Goal: Information Seeking & Learning: Learn about a topic

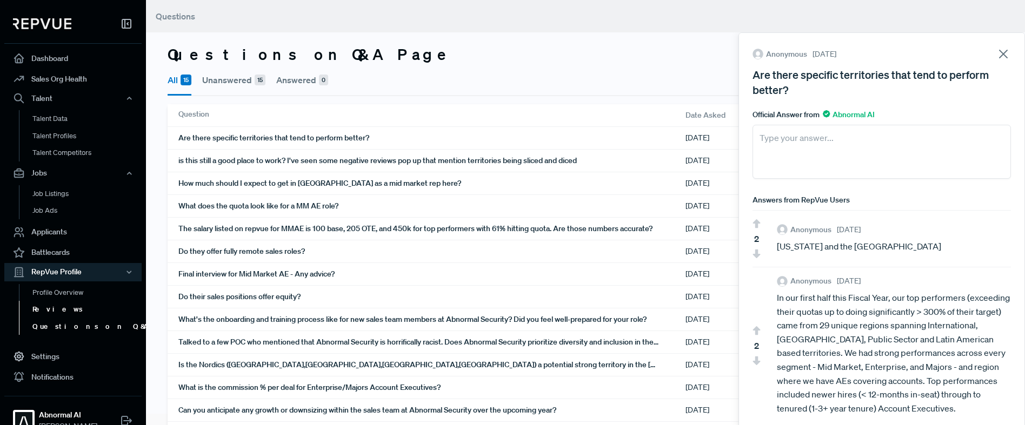
click at [53, 307] on link "Reviews" at bounding box center [87, 309] width 137 height 17
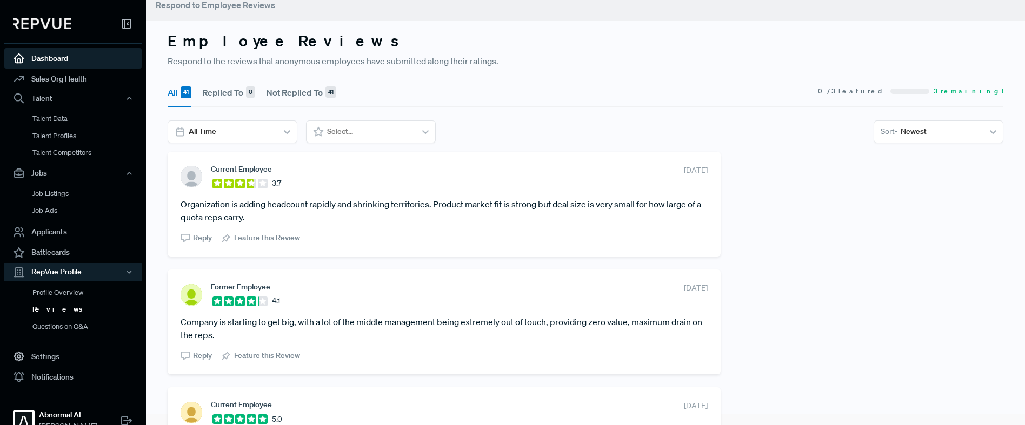
click at [60, 56] on link "Dashboard" at bounding box center [72, 58] width 137 height 21
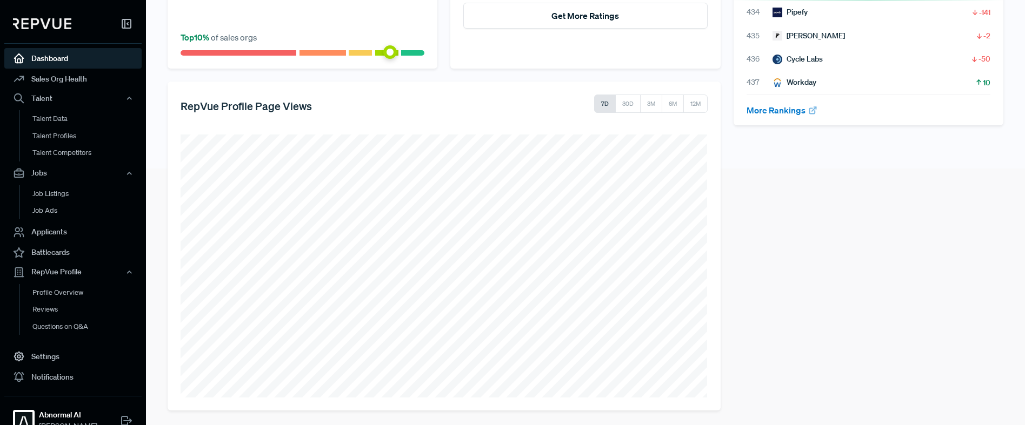
scroll to position [259, 0]
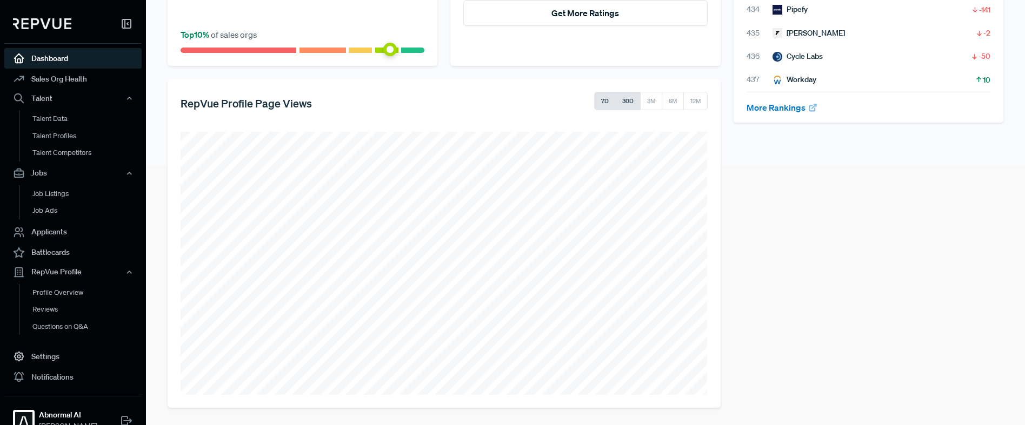
click at [632, 102] on button "30D" at bounding box center [627, 101] width 25 height 18
click at [63, 306] on link "Reviews" at bounding box center [87, 309] width 137 height 17
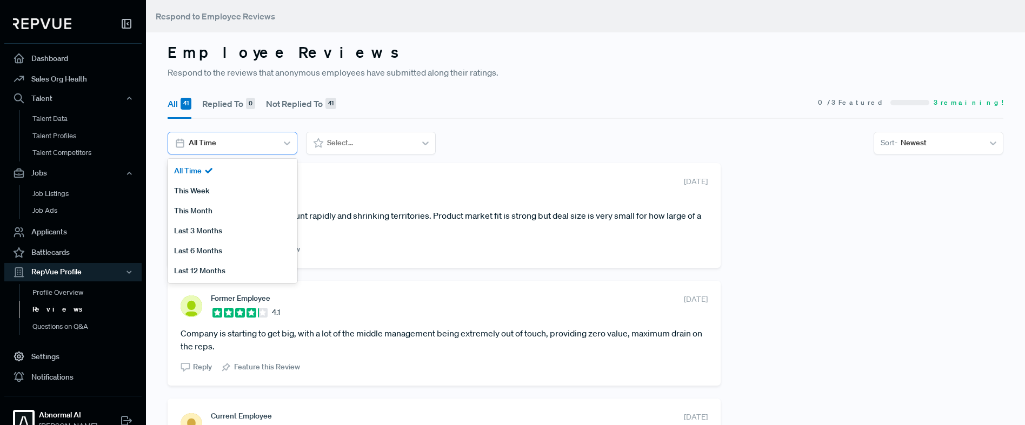
click at [225, 145] on div at bounding box center [231, 143] width 85 height 14
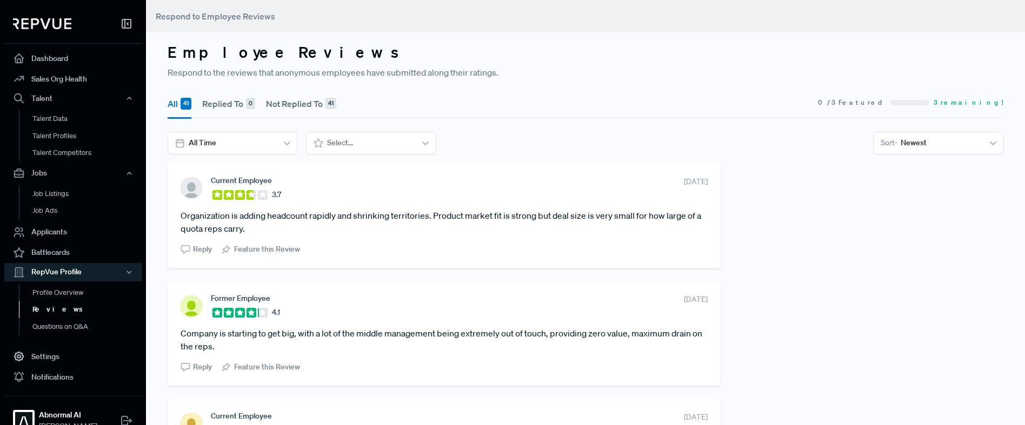
click at [223, 104] on button "Replied To 0" at bounding box center [228, 104] width 53 height 30
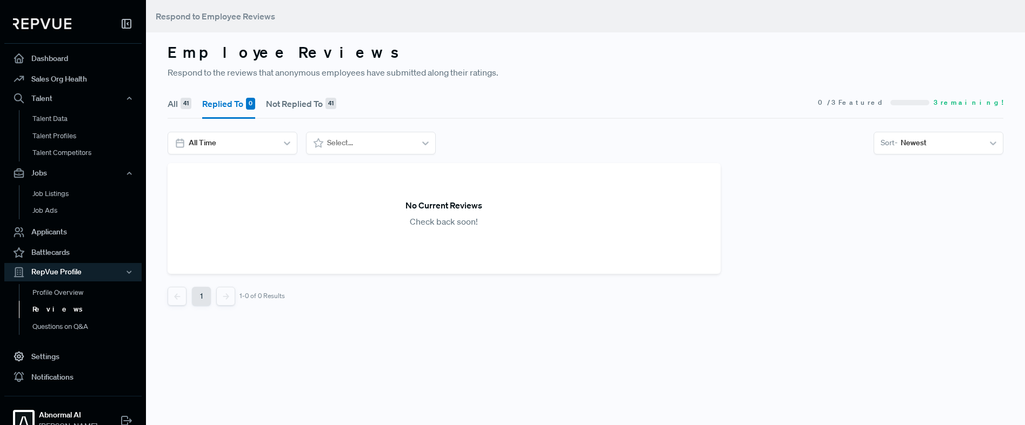
click at [293, 104] on button "Not Replied To 41" at bounding box center [301, 104] width 70 height 30
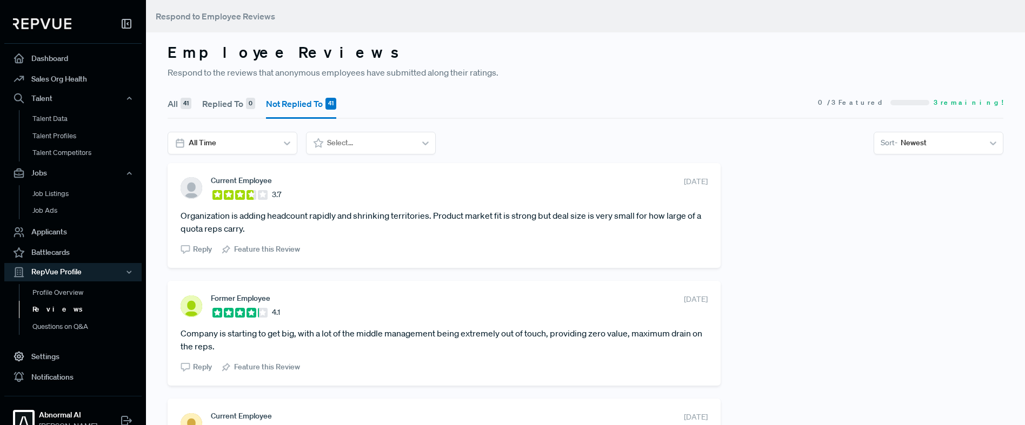
click at [180, 103] on div "41" at bounding box center [185, 104] width 11 height 12
click at [356, 142] on div at bounding box center [369, 143] width 85 height 14
click at [494, 136] on section "All Time Select... Sort - Newest" at bounding box center [585, 143] width 835 height 23
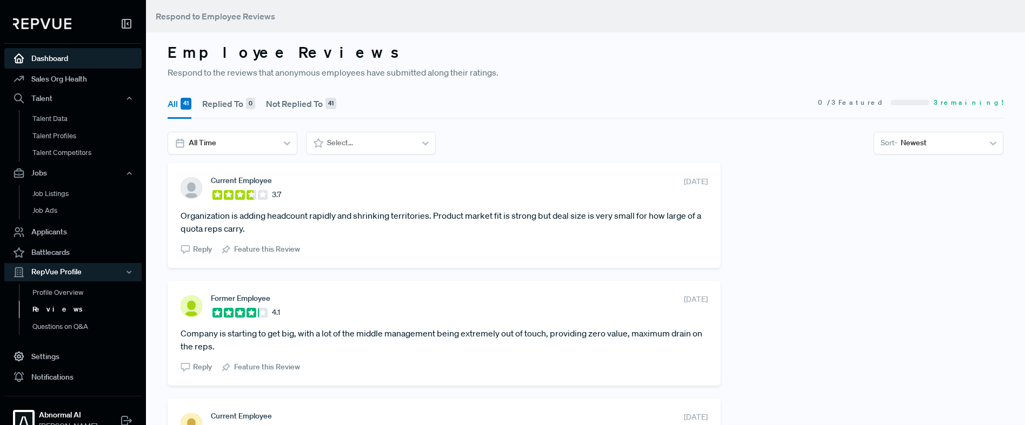
click at [56, 63] on link "Dashboard" at bounding box center [72, 58] width 137 height 21
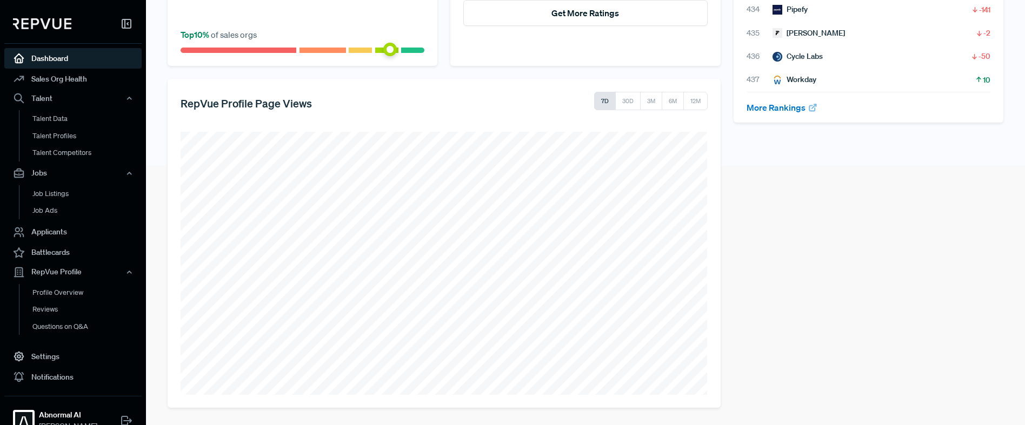
scroll to position [259, 0]
click at [644, 105] on button "3M" at bounding box center [651, 101] width 22 height 18
click at [625, 109] on button "30D" at bounding box center [627, 101] width 25 height 18
click at [673, 105] on button "6M" at bounding box center [672, 101] width 23 height 18
click at [706, 105] on button "12M" at bounding box center [695, 101] width 24 height 18
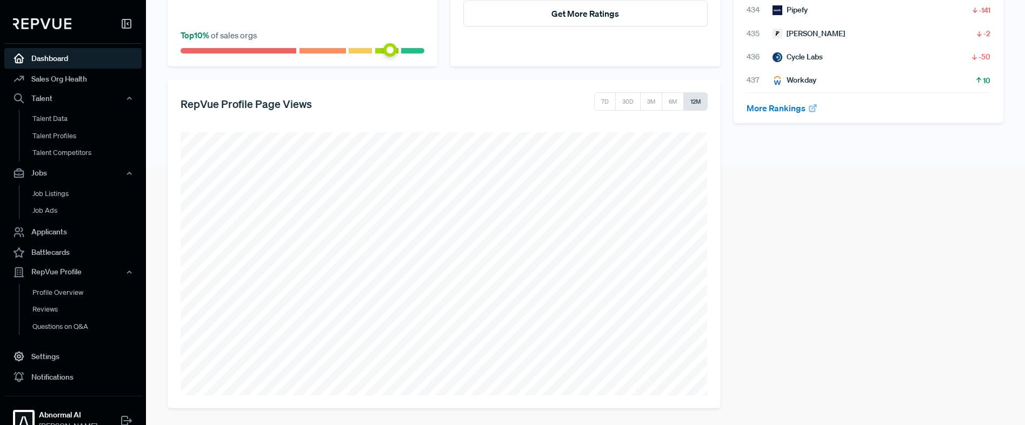
click at [792, 202] on div "Your RepVue Rank Overall # 433 out of 5,940 sales orgs Rank Sales orgs Change t…" at bounding box center [868, 119] width 283 height 580
click at [64, 315] on link "Reviews" at bounding box center [87, 309] width 137 height 17
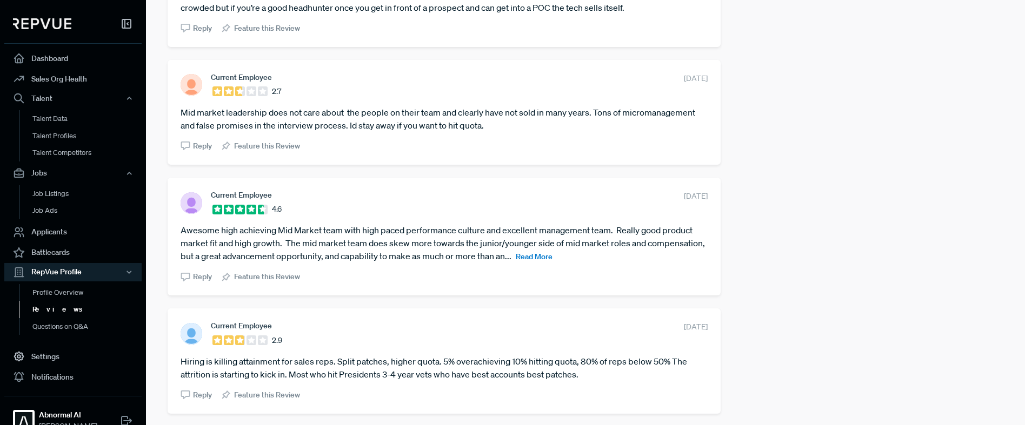
scroll to position [2052, 0]
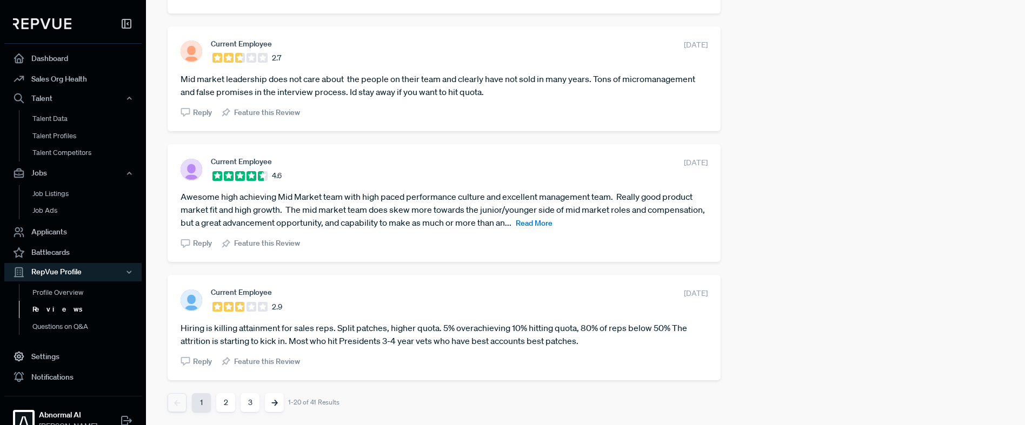
click at [227, 407] on button "2" at bounding box center [225, 402] width 19 height 19
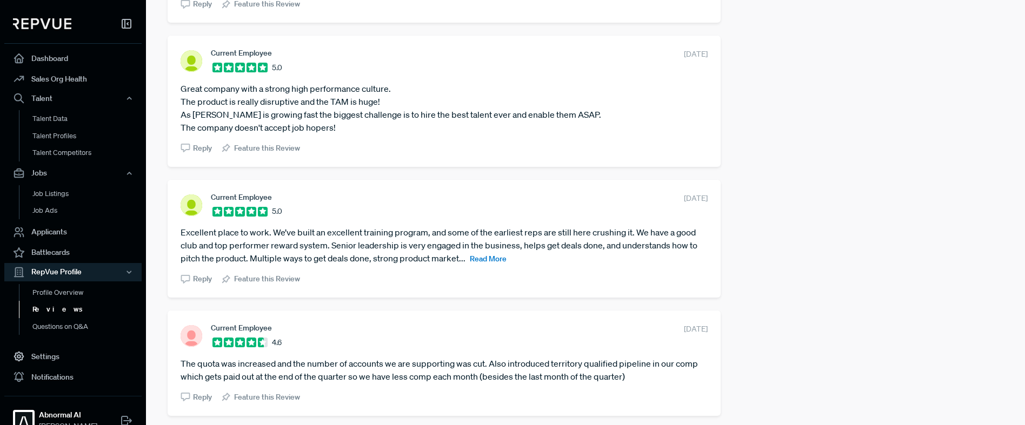
click at [745, 216] on div "Current Employee 2.4 [DATE] Abnormal as a product is great. However, leadership…" at bounding box center [585, 393] width 848 height 2418
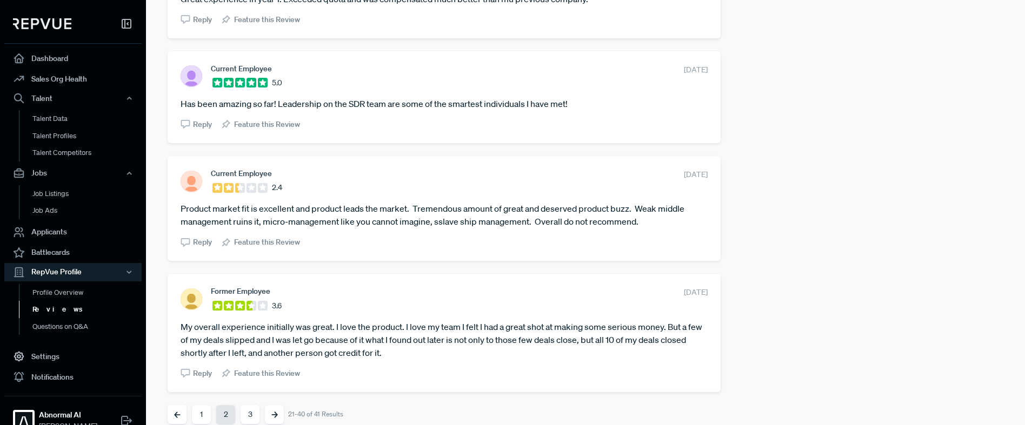
scroll to position [2156, 0]
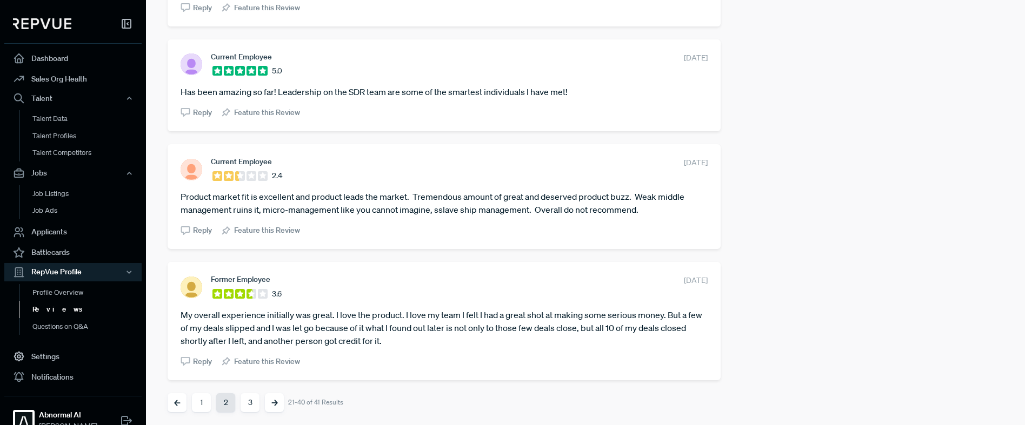
click at [240, 403] on button "3" at bounding box center [249, 402] width 19 height 19
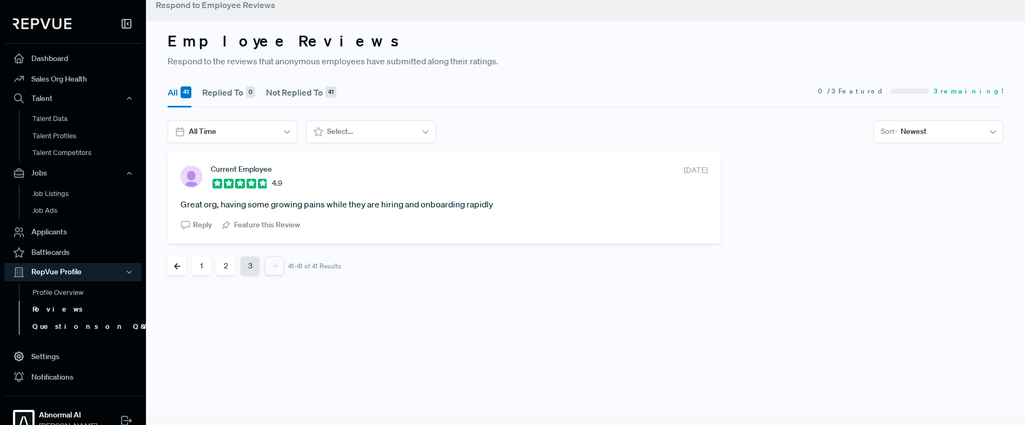
click at [79, 333] on link "Questions on Q&A" at bounding box center [87, 326] width 137 height 17
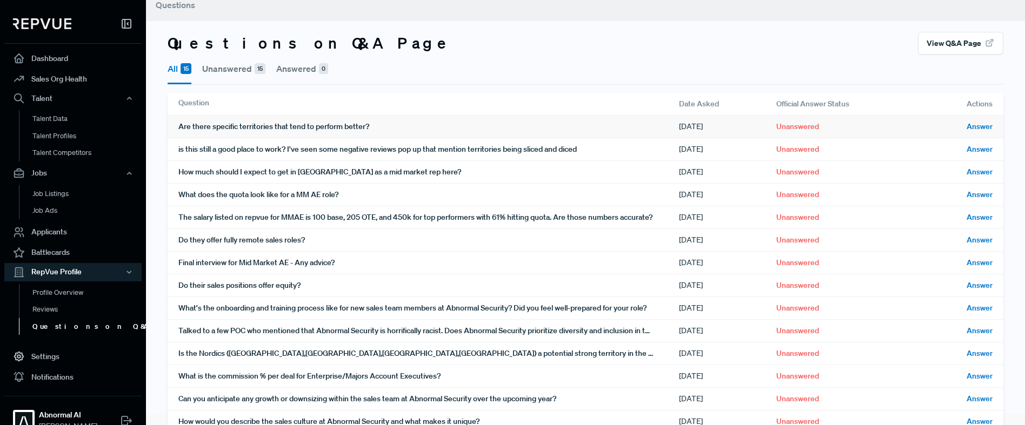
click at [390, 124] on div "Are there specific territories that tend to perform better?" at bounding box center [428, 127] width 500 height 22
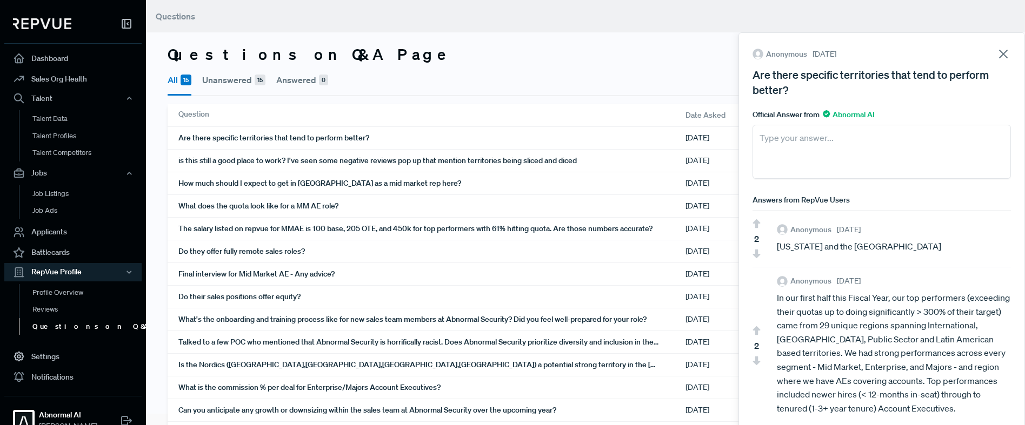
scroll to position [10, 0]
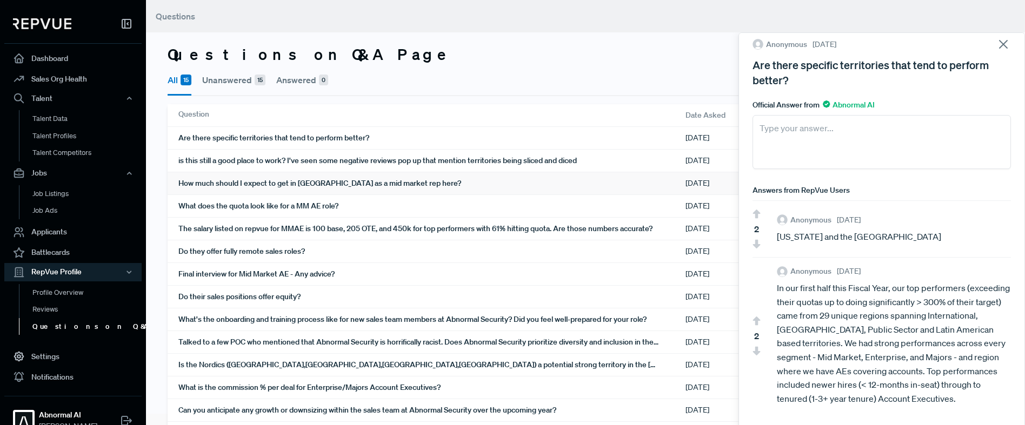
click at [489, 164] on div "Are there specific territories that tend to perform better? [DATE] Unanswered A…" at bounding box center [589, 296] width 842 height 340
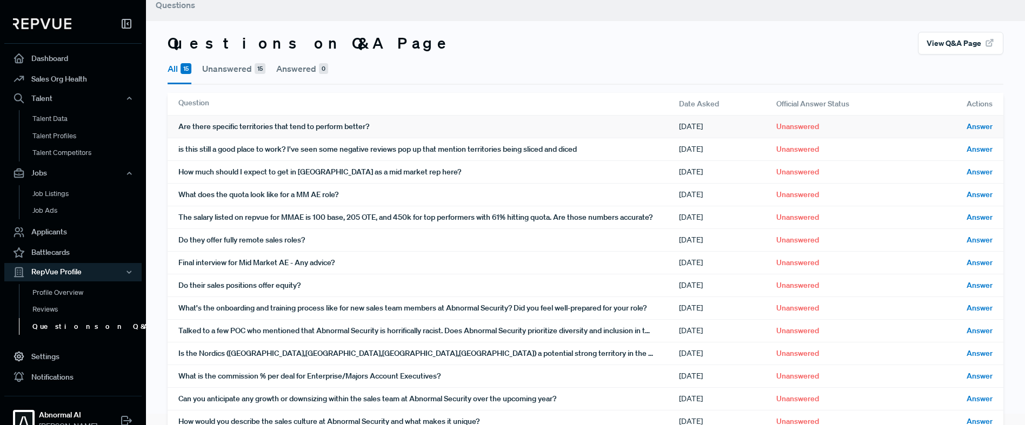
click at [485, 148] on div "is this still a good place to work? I've seen some negative reviews pop up that…" at bounding box center [428, 149] width 500 height 22
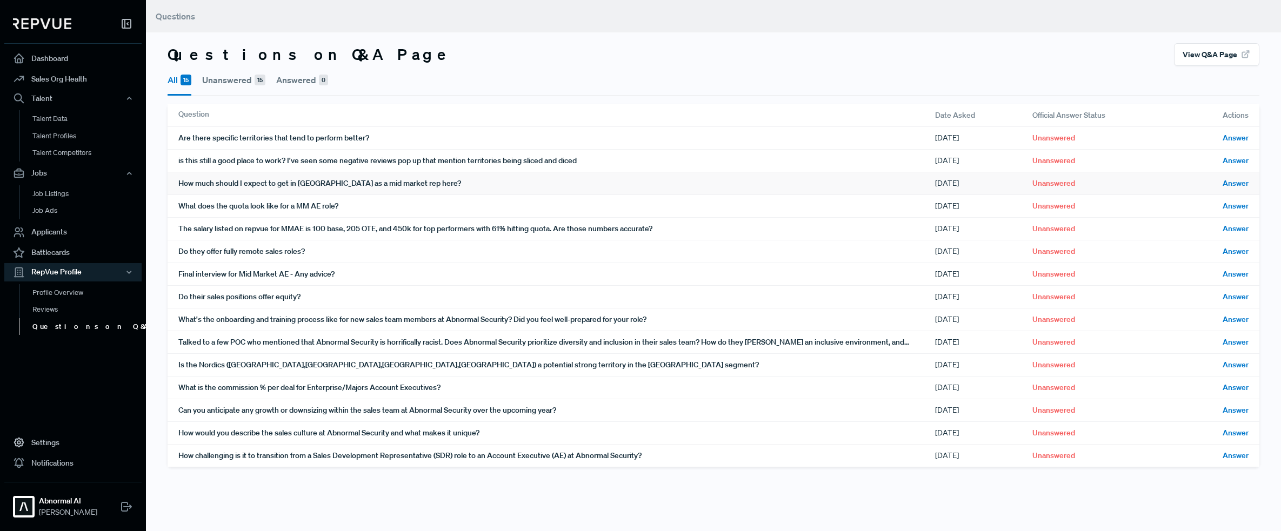
click at [373, 179] on div "How much should I expect to get in [GEOGRAPHIC_DATA] as a mid market rep here?" at bounding box center [556, 183] width 756 height 22
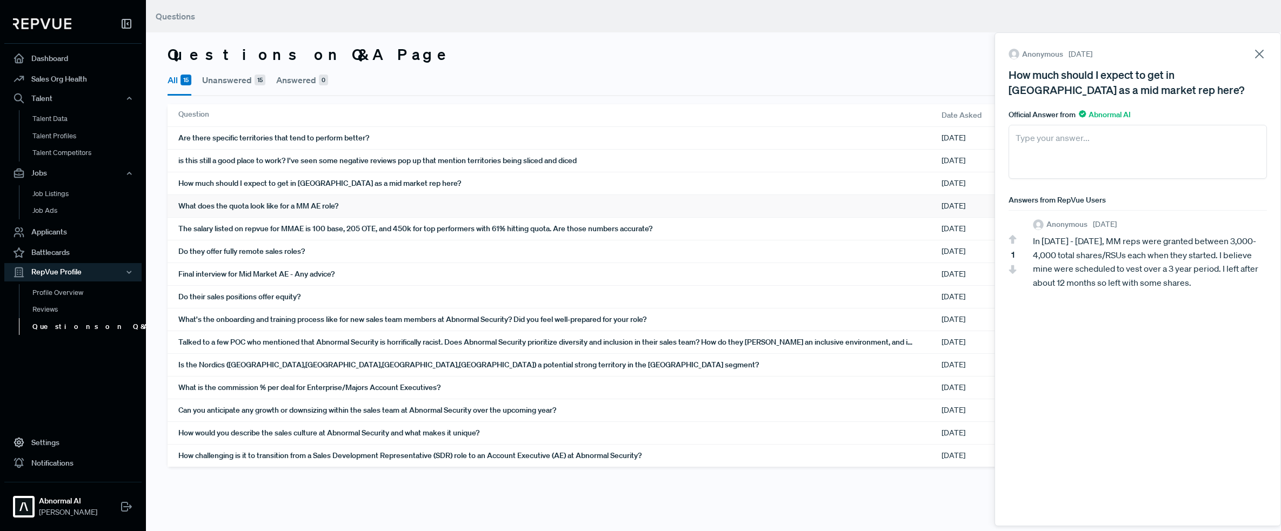
click at [321, 204] on div "What does the quota look like for a MM AE role?" at bounding box center [559, 206] width 763 height 22
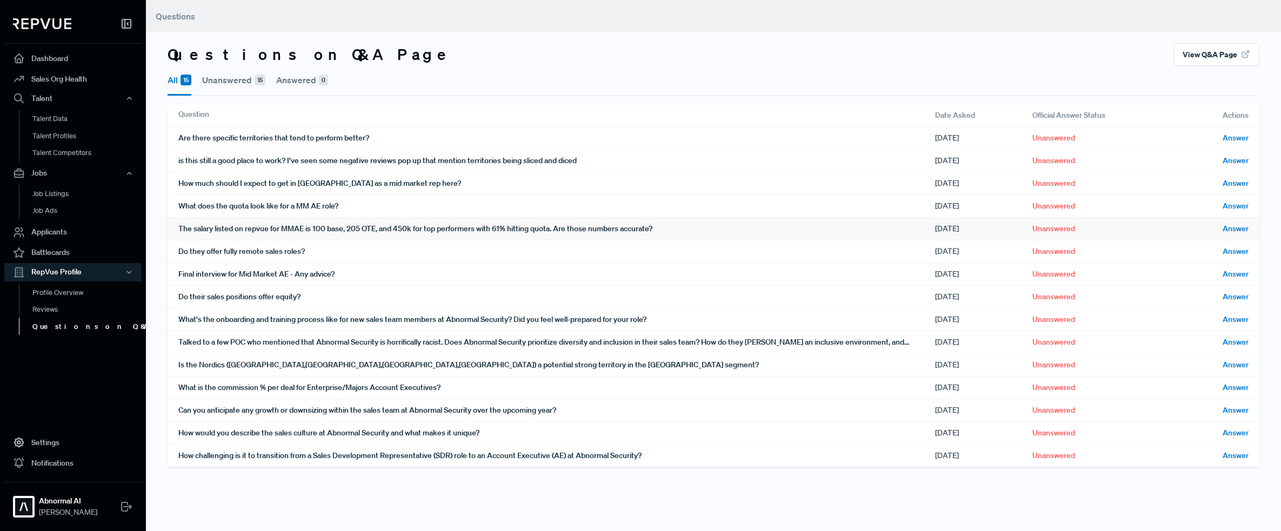
click at [329, 231] on div "The salary listed on repvue for MMAE is 100 base, 205 OTE, and 450k for top per…" at bounding box center [556, 229] width 756 height 22
click at [212, 251] on div "Do they offer fully remote sales roles?" at bounding box center [556, 251] width 756 height 22
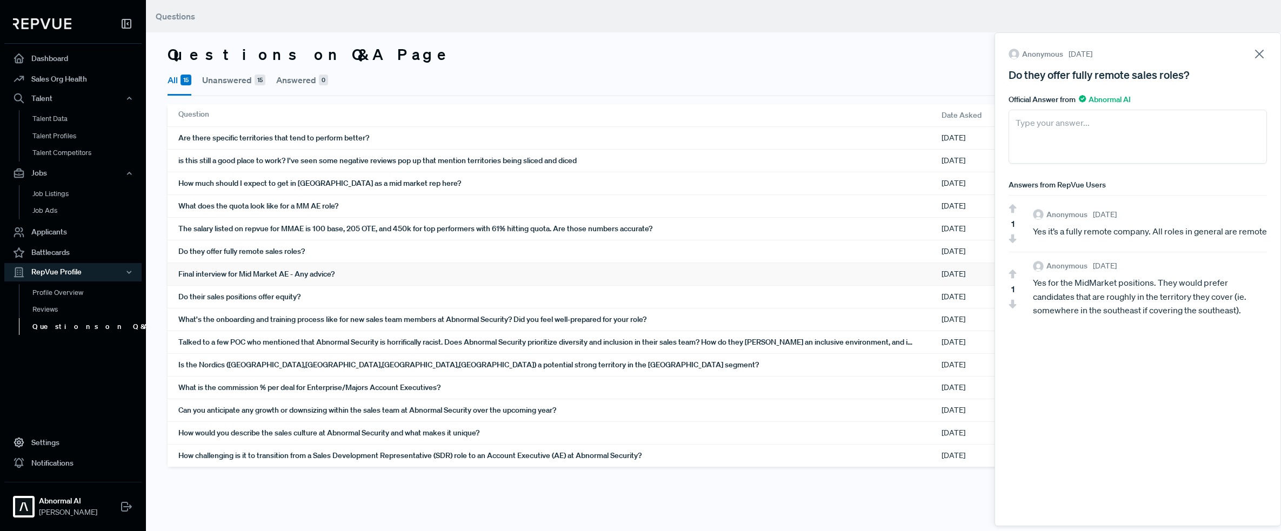
click at [231, 276] on div "Final interview for Mid Market AE - Any advice?" at bounding box center [559, 274] width 763 height 22
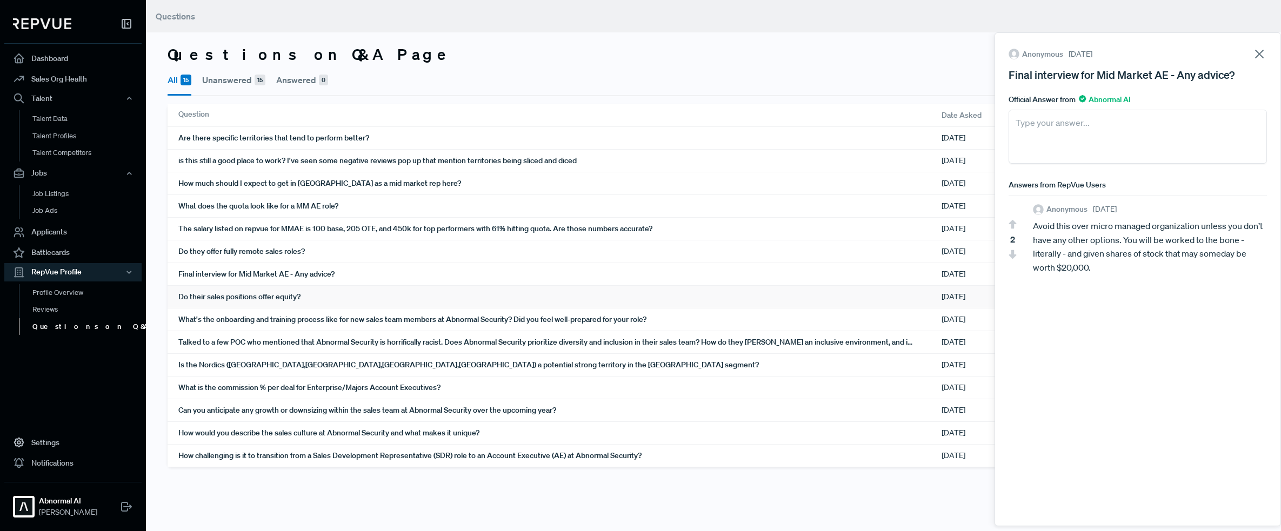
click at [271, 293] on div "Do their sales positions offer equity?" at bounding box center [559, 297] width 763 height 22
click at [269, 316] on div "What's the onboarding and training process like for new sales team members at A…" at bounding box center [559, 320] width 763 height 22
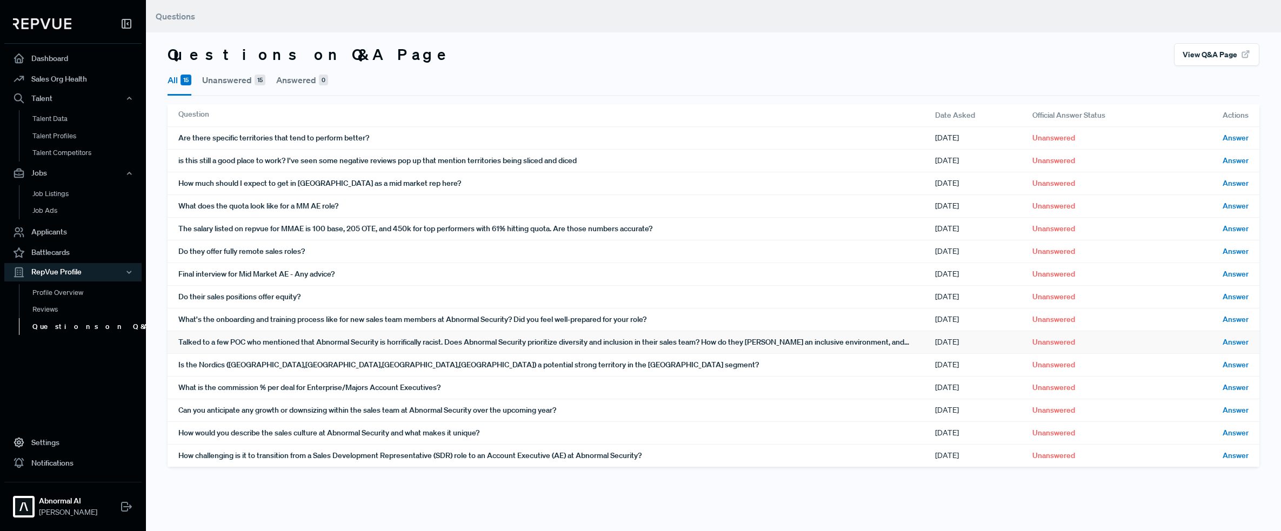
click at [286, 343] on div "Talked to a few POC who mentioned that Abnormal Security is horrifically racist…" at bounding box center [556, 342] width 756 height 22
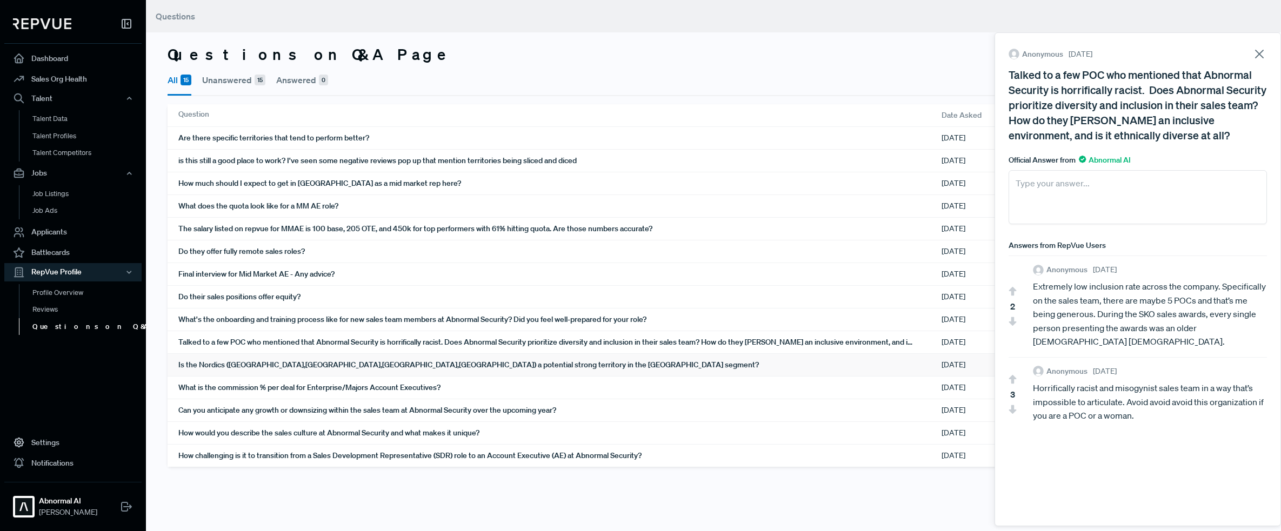
click at [443, 366] on div "Is the Nordics ([GEOGRAPHIC_DATA],[GEOGRAPHIC_DATA],[GEOGRAPHIC_DATA],[GEOGRAPH…" at bounding box center [559, 365] width 763 height 22
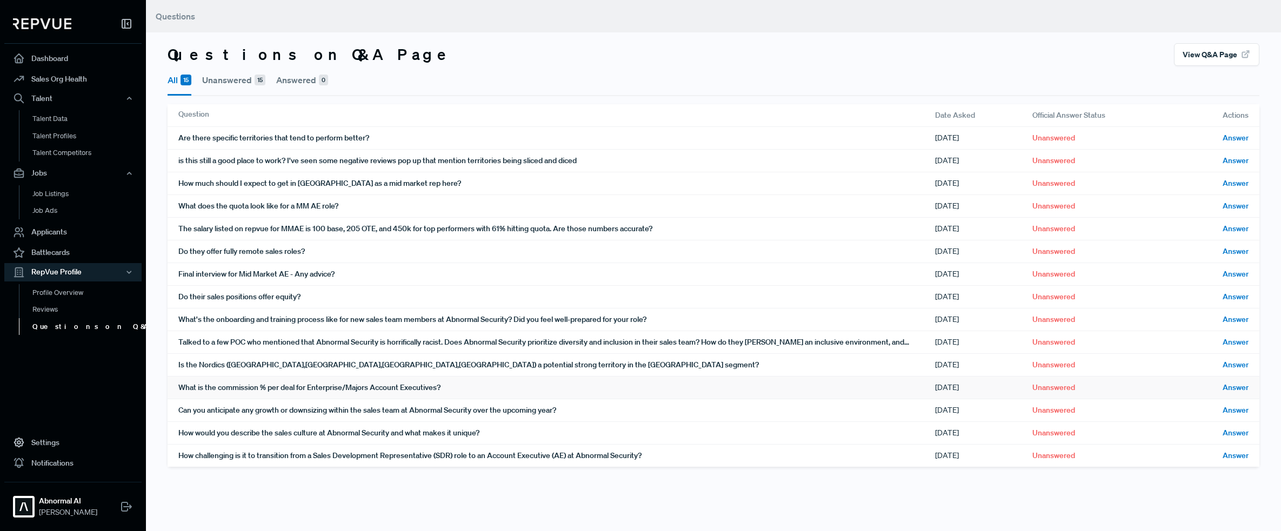
click at [334, 391] on div "What is the commission % per deal for Enterprise/Majors Account Executives?" at bounding box center [556, 388] width 756 height 22
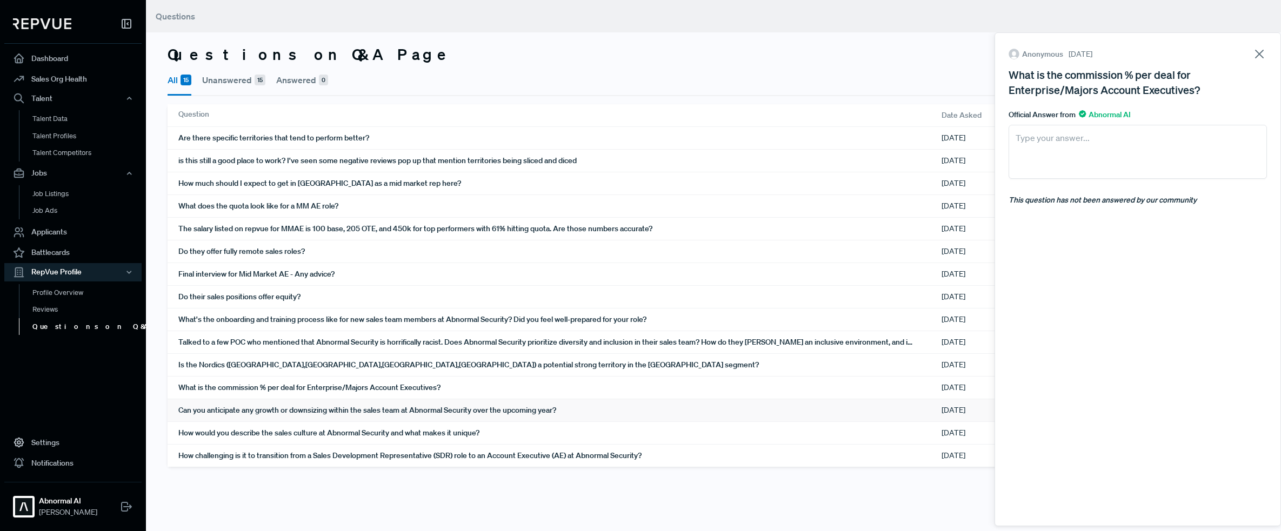
click at [353, 410] on div "Can you anticipate any growth or downsizing within the sales team at Abnormal S…" at bounding box center [559, 410] width 763 height 22
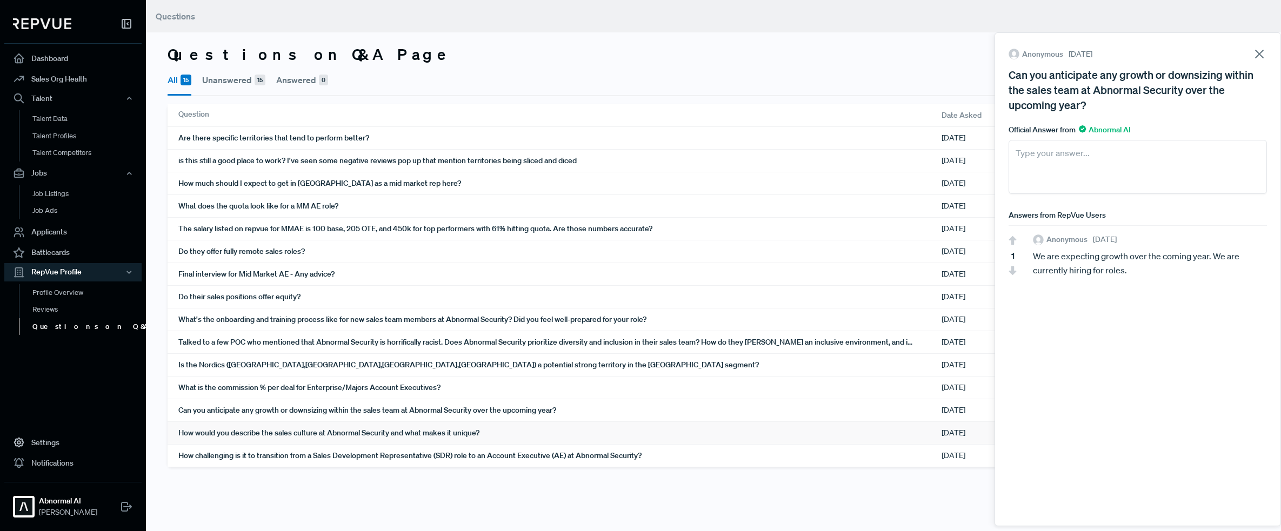
click at [268, 425] on div "How would you describe the sales culture at Abnormal Security and what makes it…" at bounding box center [559, 433] width 763 height 22
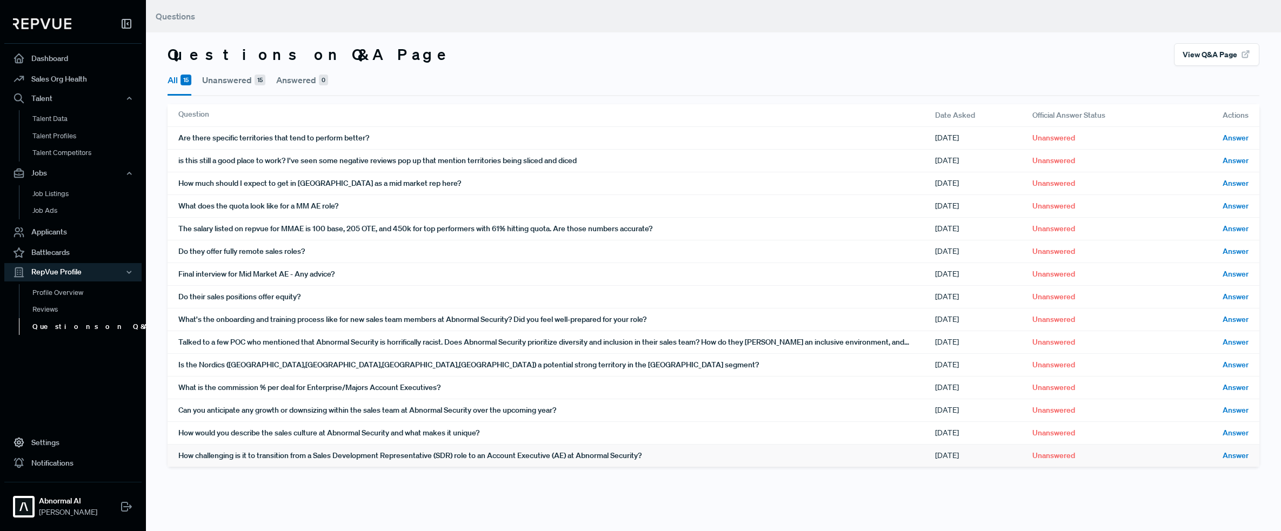
click at [396, 425] on div "How challenging is it to transition from a Sales Development Representative (SD…" at bounding box center [556, 456] width 756 height 22
